Goal: Check status: Check status

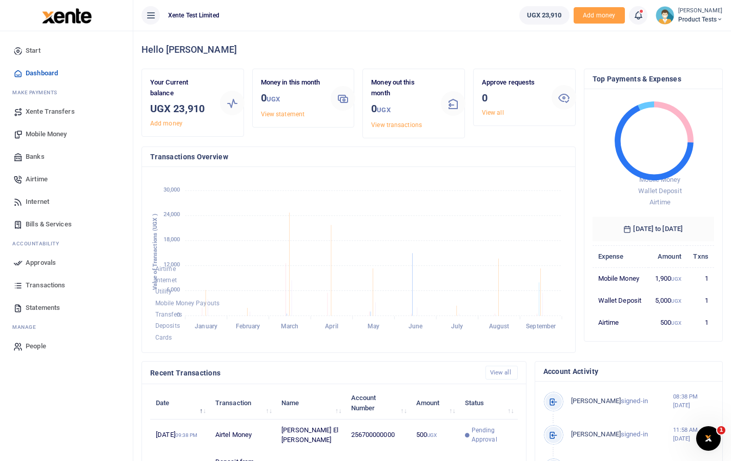
scroll to position [143, 114]
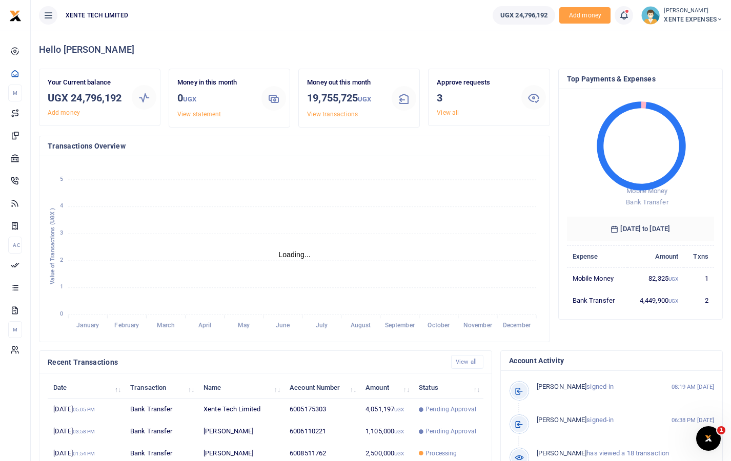
scroll to position [8, 8]
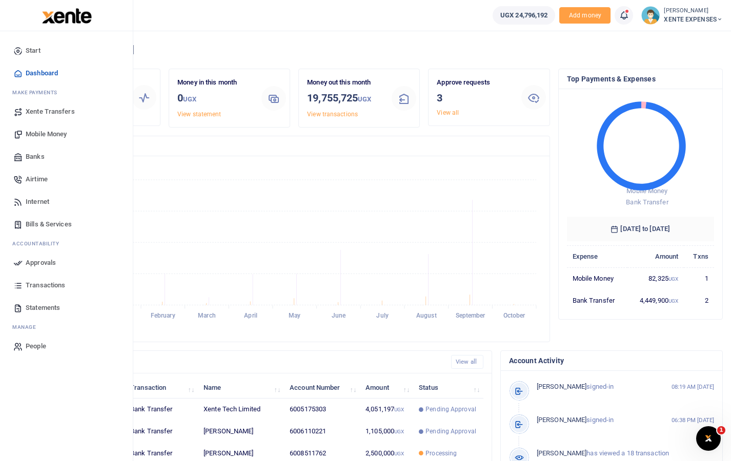
click at [42, 284] on span "Transactions" at bounding box center [45, 285] width 39 height 10
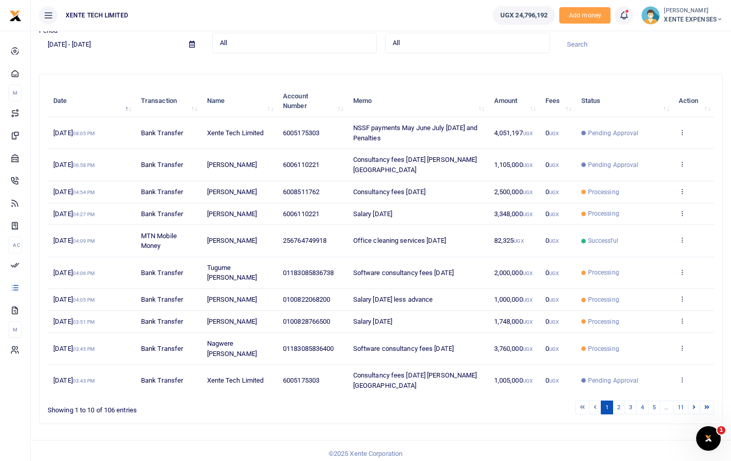
scroll to position [70, 0]
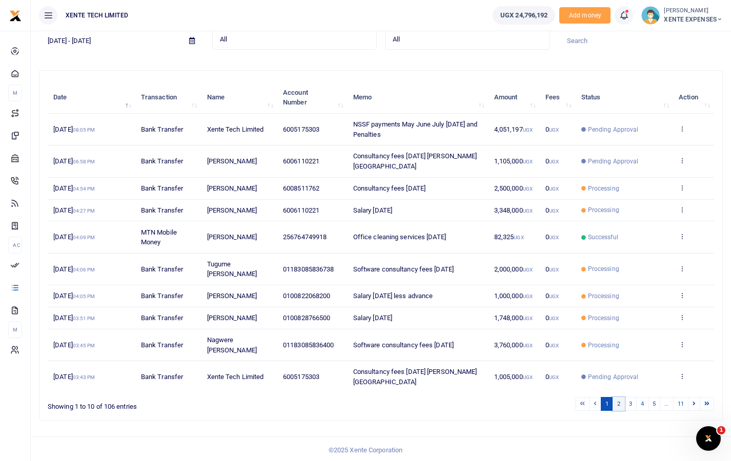
click at [622, 404] on link "2" at bounding box center [618, 404] width 12 height 14
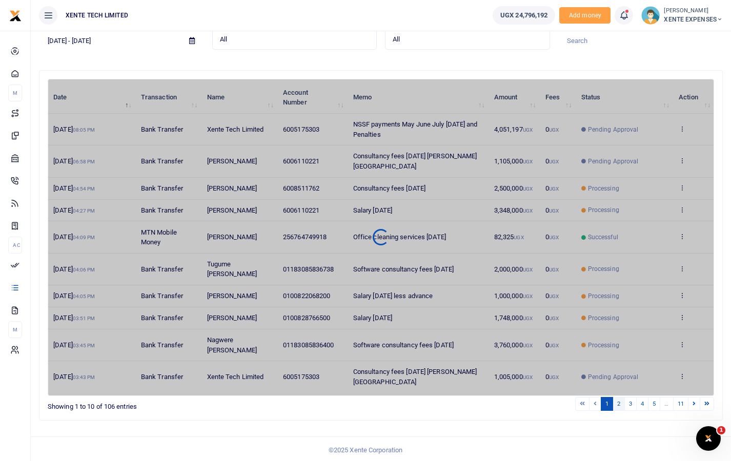
scroll to position [59, 0]
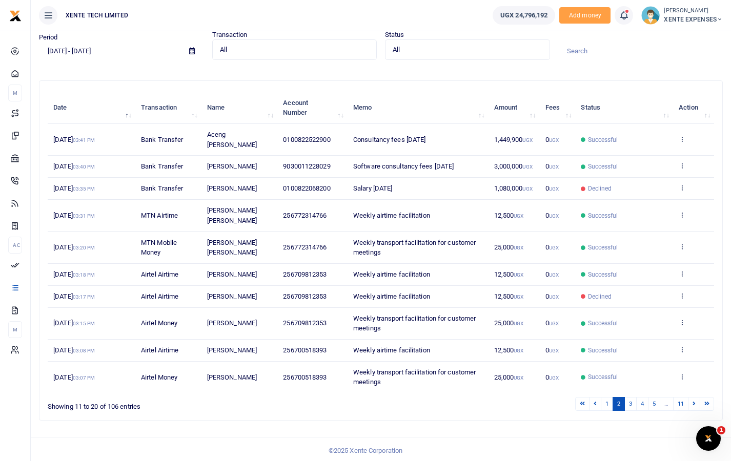
click at [288, 50] on span "All" at bounding box center [291, 50] width 142 height 10
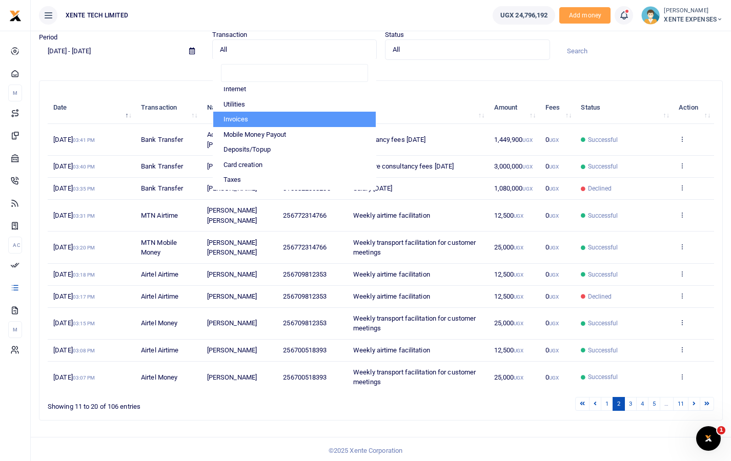
scroll to position [48, 0]
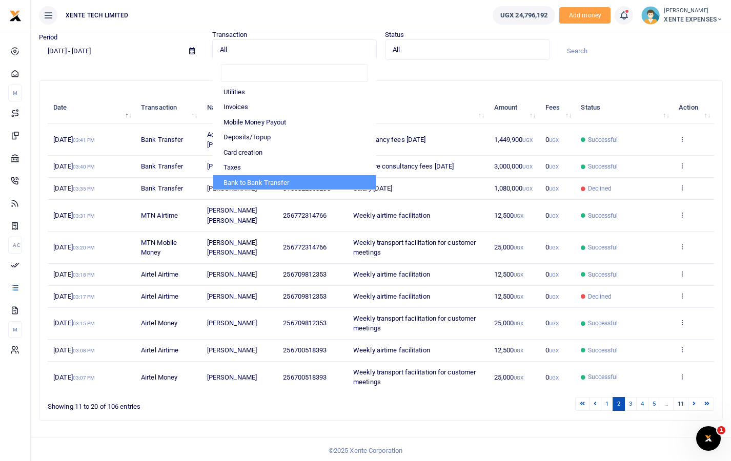
click at [269, 178] on li "Bank to Bank Transfer" at bounding box center [294, 182] width 163 height 15
select select "BANKTRANSFERS"
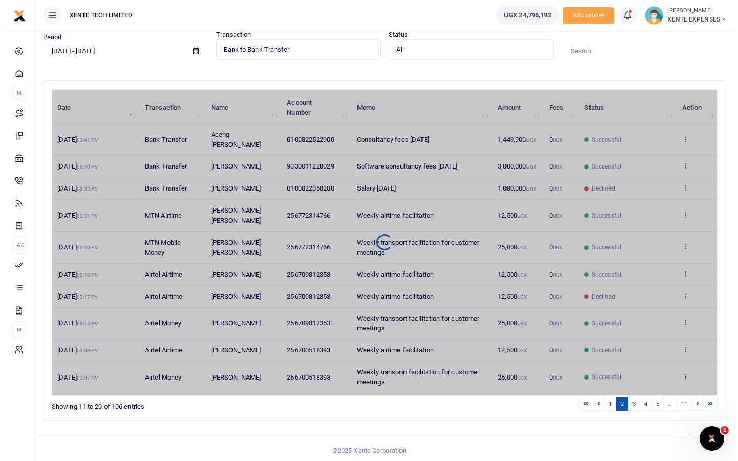
scroll to position [0, 0]
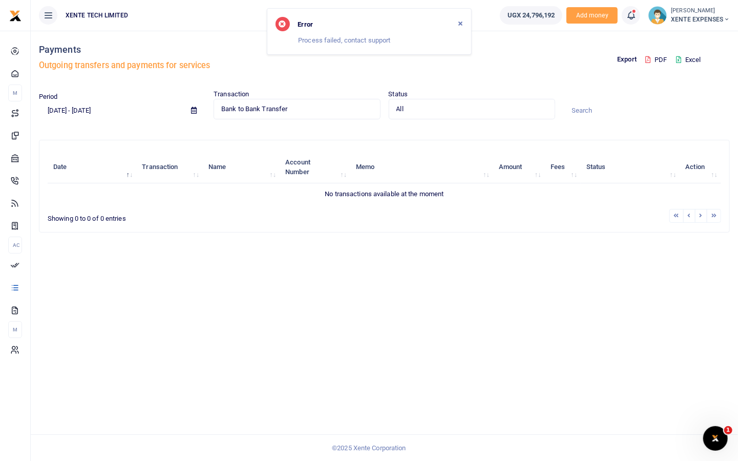
click at [463, 25] on div "Error Process failed, contact support" at bounding box center [369, 31] width 205 height 47
click at [461, 19] on button "Close" at bounding box center [461, 23] width 4 height 9
click at [334, 112] on span "Bank to Bank Transfer" at bounding box center [293, 109] width 144 height 10
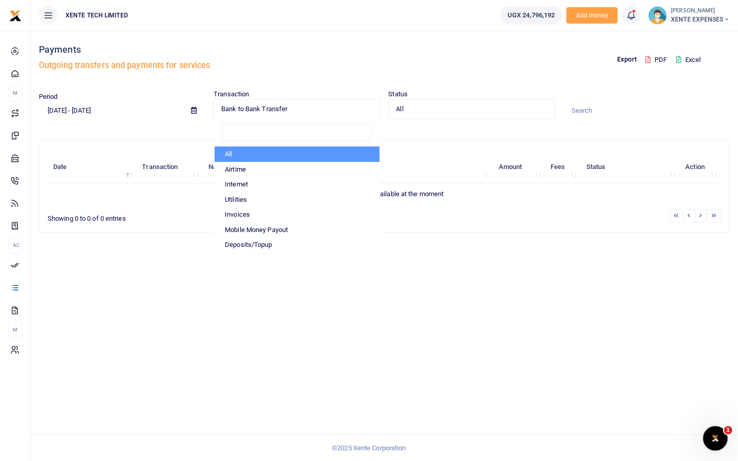
click at [251, 157] on li "All" at bounding box center [297, 154] width 164 height 15
select select
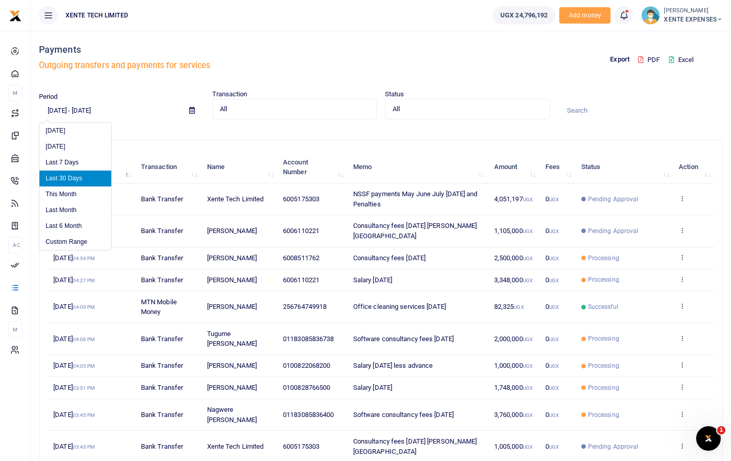
click at [137, 109] on input "09/03/2025 - 10/02/2025" at bounding box center [110, 109] width 142 height 17
click at [76, 144] on li "Yesterday" at bounding box center [75, 147] width 72 height 16
type input "10/01/2025 - 10/01/2025"
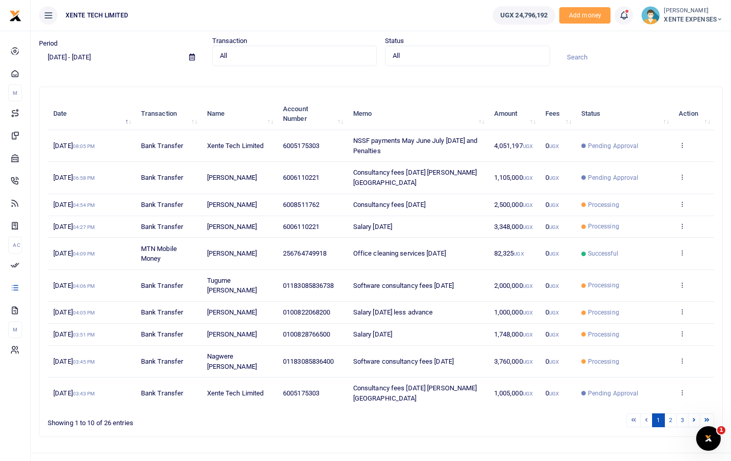
scroll to position [70, 0]
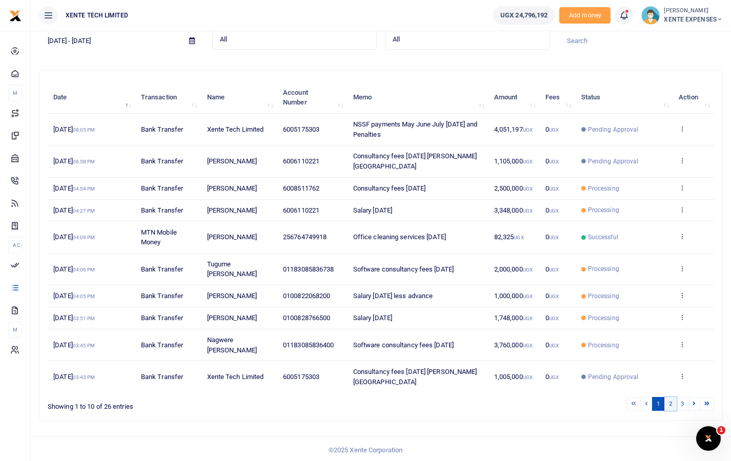
click at [670, 402] on link "2" at bounding box center [670, 404] width 12 height 14
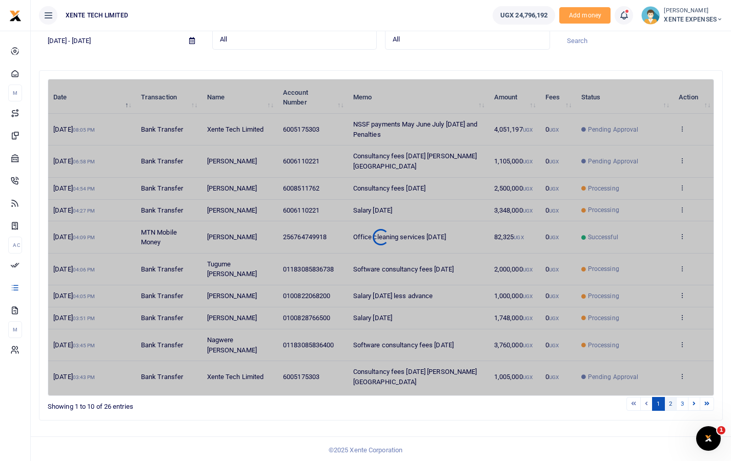
scroll to position [59, 0]
